Goal: Task Accomplishment & Management: Use online tool/utility

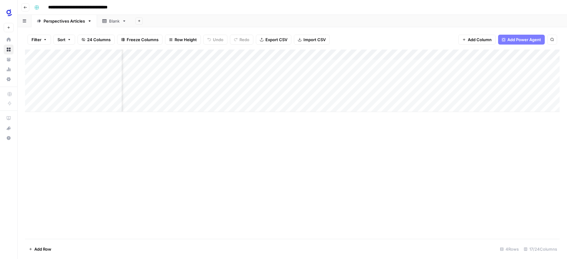
scroll to position [0, 320]
click at [219, 64] on div "Add Column" at bounding box center [292, 80] width 535 height 62
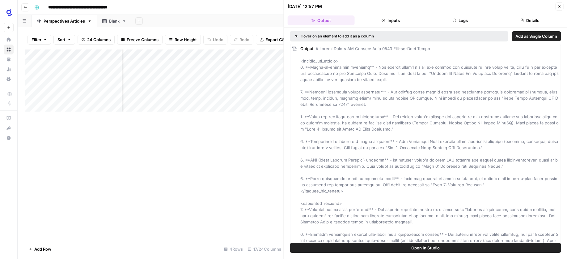
click at [562, 6] on button "Close" at bounding box center [559, 6] width 8 height 8
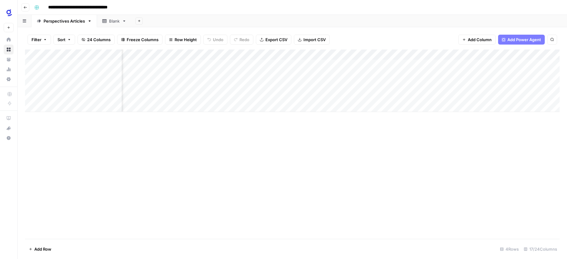
click at [282, 66] on div "Add Column" at bounding box center [292, 80] width 535 height 62
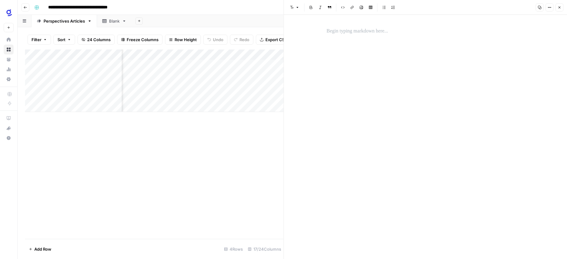
click at [561, 6] on button "Close" at bounding box center [559, 7] width 8 height 8
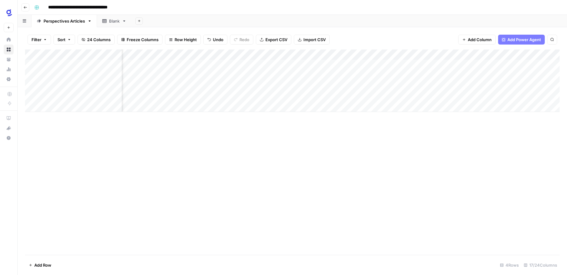
click at [334, 150] on div "Add Column" at bounding box center [292, 151] width 535 height 205
click at [511, 149] on div "Add Column" at bounding box center [292, 151] width 535 height 205
click at [464, 181] on div "Add Column" at bounding box center [292, 151] width 535 height 205
click at [431, 170] on div "Add Column" at bounding box center [292, 151] width 535 height 205
